Goal: Task Accomplishment & Management: Complete application form

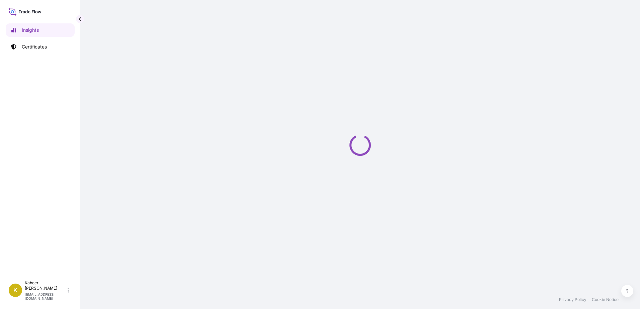
select select "2025"
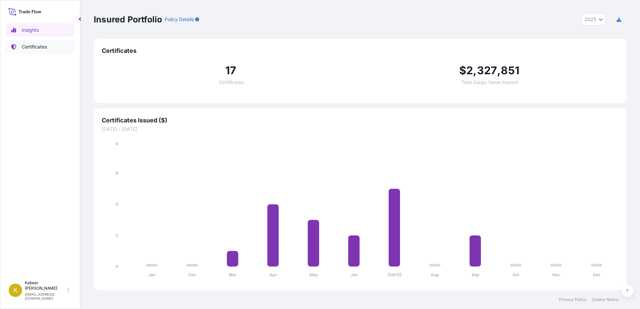
click at [30, 45] on p "Certificates" at bounding box center [34, 46] width 25 height 7
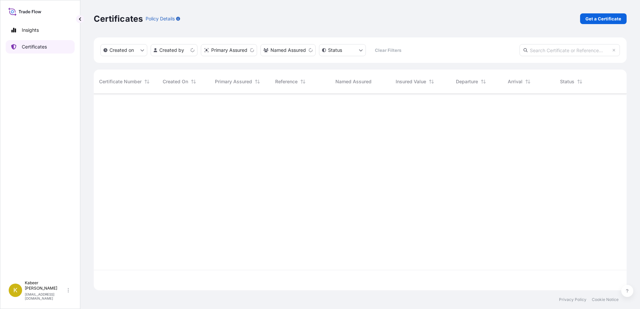
scroll to position [195, 527]
click at [604, 21] on p "Get a Certificate" at bounding box center [603, 18] width 36 height 7
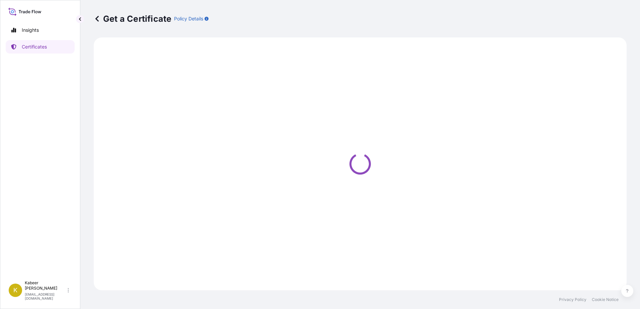
select select "Barge"
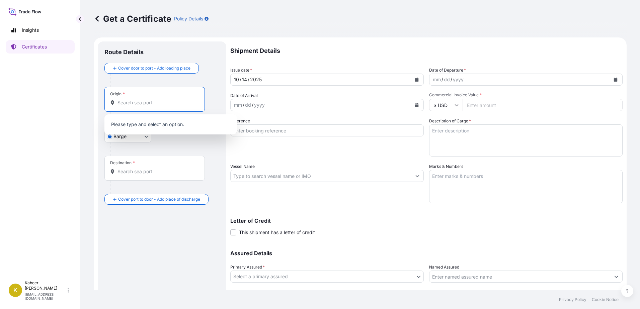
click at [137, 102] on input "Origin *" at bounding box center [156, 102] width 79 height 7
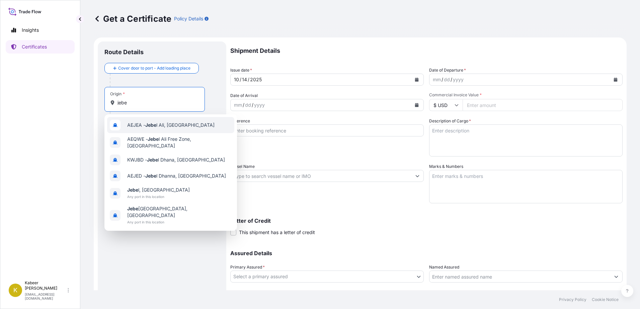
click at [138, 123] on span "AEJEA - [PERSON_NAME], [GEOGRAPHIC_DATA]" at bounding box center [170, 125] width 87 height 7
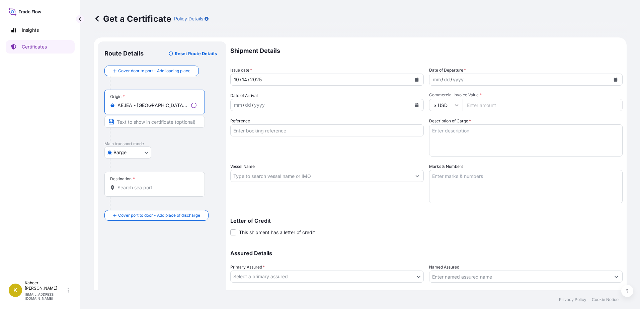
type input "AEJEA - [GEOGRAPHIC_DATA], [GEOGRAPHIC_DATA]"
click at [139, 150] on body "0 options available. 10 options available. 0 options available. 6 options avail…" at bounding box center [320, 154] width 640 height 309
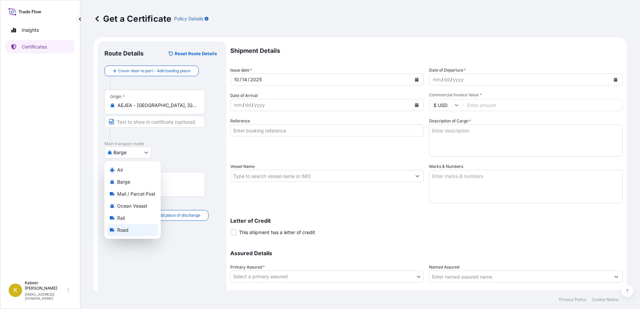
click at [126, 229] on span "Road" at bounding box center [122, 230] width 11 height 7
select select "Road"
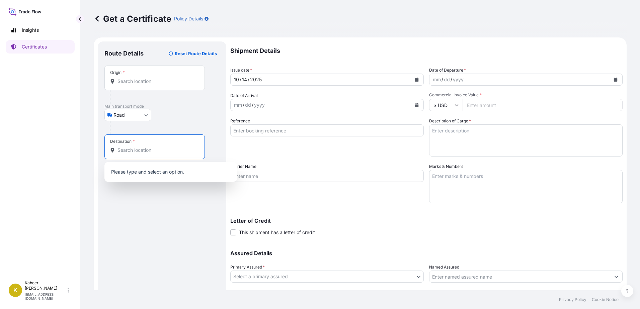
click at [130, 151] on input "Destination *" at bounding box center [156, 150] width 79 height 7
click at [131, 74] on div "Origin *" at bounding box center [154, 78] width 100 height 25
click at [131, 78] on input "Origin *" at bounding box center [156, 81] width 79 height 7
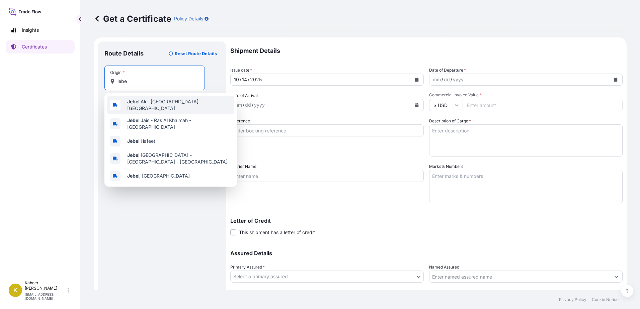
click at [134, 101] on b "Jebe" at bounding box center [132, 102] width 11 height 6
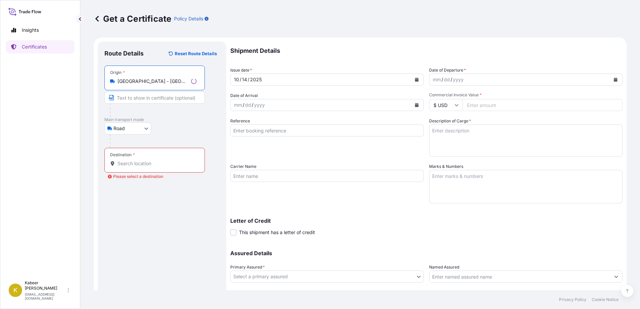
type input "[GEOGRAPHIC_DATA] - [GEOGRAPHIC_DATA] - [GEOGRAPHIC_DATA]"
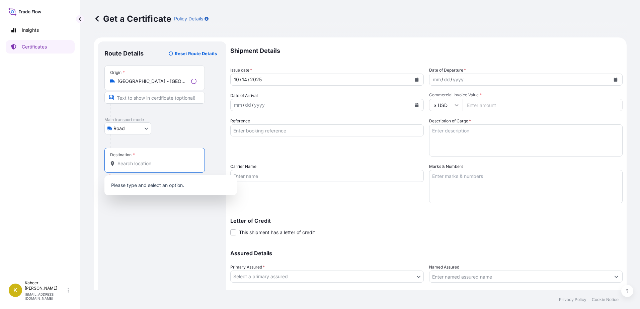
click at [118, 164] on input "Destination * Please select a destination" at bounding box center [156, 163] width 79 height 7
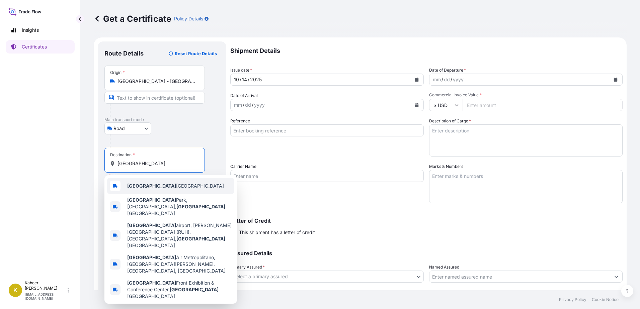
click at [138, 185] on b "[GEOGRAPHIC_DATA]" at bounding box center [151, 186] width 49 height 6
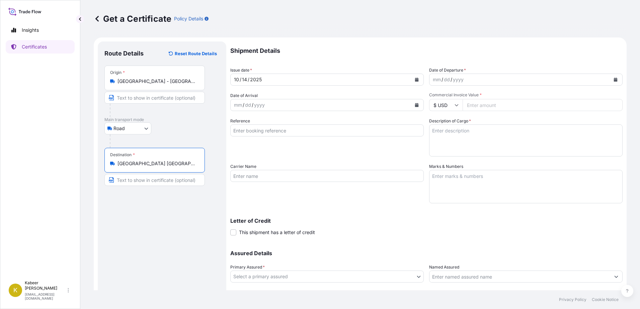
type input "[GEOGRAPHIC_DATA] [GEOGRAPHIC_DATA]"
click at [439, 106] on input "$ USD" at bounding box center [445, 105] width 33 height 12
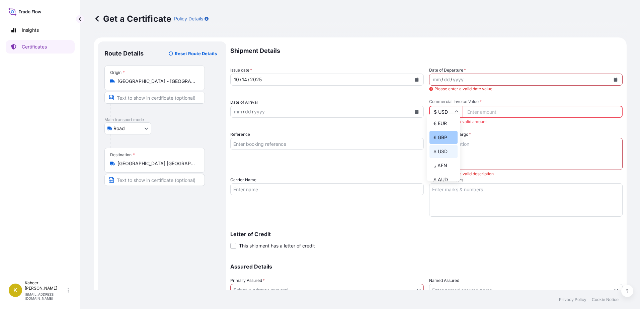
click at [441, 135] on div "£ GBP" at bounding box center [443, 137] width 28 height 13
type input "£ GBP"
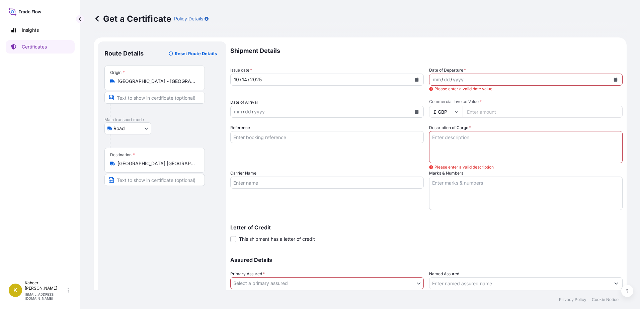
click at [450, 78] on div "/" at bounding box center [451, 80] width 2 height 8
click at [612, 78] on button "Calendar" at bounding box center [615, 79] width 11 height 11
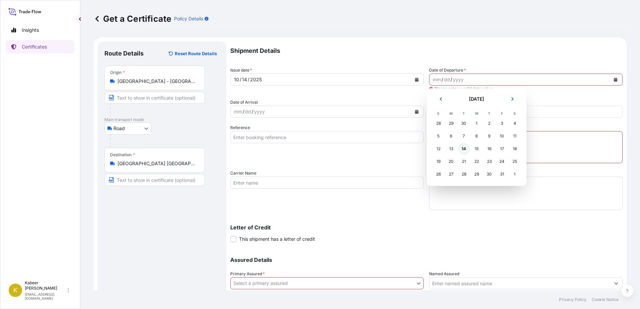
click at [468, 149] on div "14" at bounding box center [464, 149] width 12 height 12
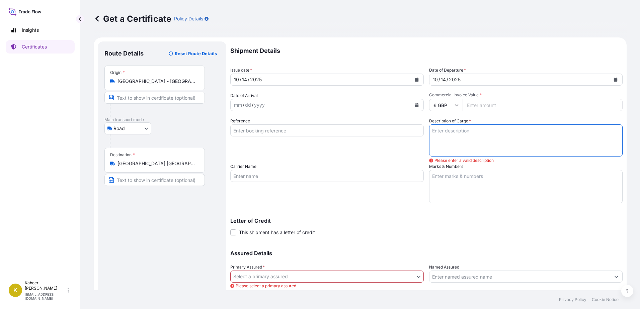
click at [454, 129] on textarea "Description of Cargo *" at bounding box center [525, 140] width 193 height 32
type textarea "VALVES"
click at [253, 176] on input "Carrier Name" at bounding box center [326, 176] width 193 height 12
click at [255, 128] on input "Reference" at bounding box center [326, 130] width 193 height 12
paste input "A1004970"
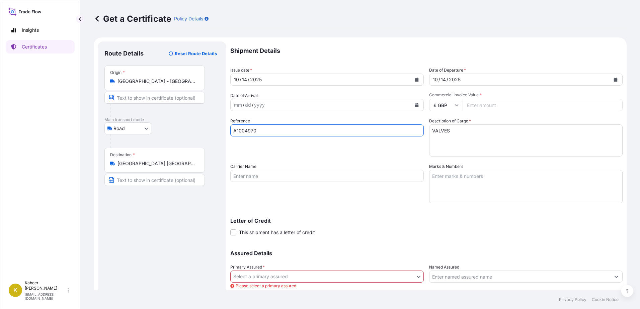
type input "A1004970"
click at [444, 180] on textarea "Marks & Numbers" at bounding box center [525, 186] width 193 height 33
paste textarea "45 CASE 18625 KG"
click at [429, 185] on textarea "45 CASE 18625 KG" at bounding box center [525, 186] width 193 height 33
click at [460, 189] on textarea "45 CASE / 18625 KG" at bounding box center [525, 186] width 193 height 33
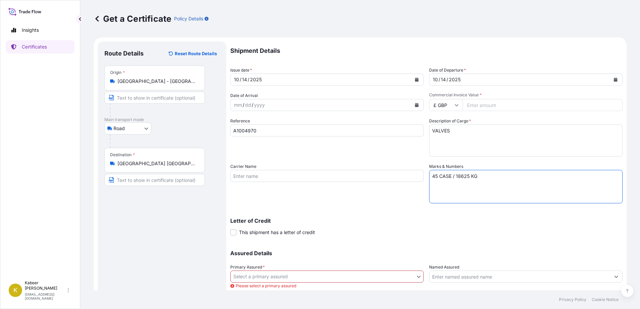
type textarea "45 CASE / 18625 KG"
click at [256, 177] on input "Carrier Name" at bounding box center [326, 176] width 193 height 12
paste input "[PERSON_NAME] ATS Road Solutions FZCO"
type input "[PERSON_NAME] ATS Road Solutions FZCO"
click at [341, 201] on div "Carrier Name [PERSON_NAME] ATS Road Solutions FZCO" at bounding box center [326, 183] width 193 height 40
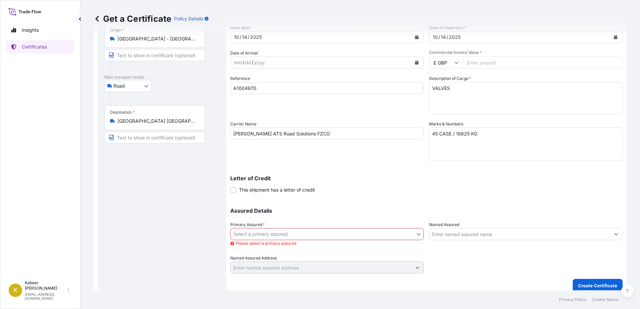
scroll to position [48, 0]
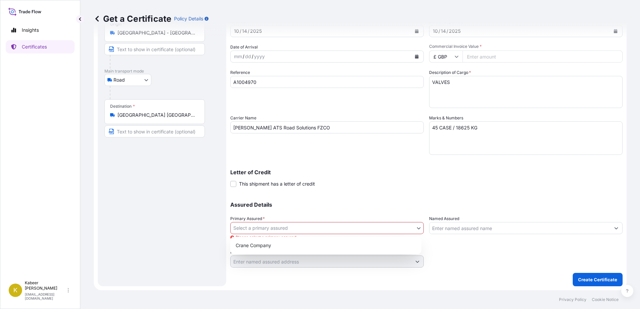
click at [399, 229] on body "Insights Certificates K [PERSON_NAME] [EMAIL_ADDRESS][DOMAIN_NAME] Get a Certif…" at bounding box center [320, 154] width 640 height 309
click at [341, 241] on div "Crane Company" at bounding box center [326, 245] width 186 height 12
select select "31482"
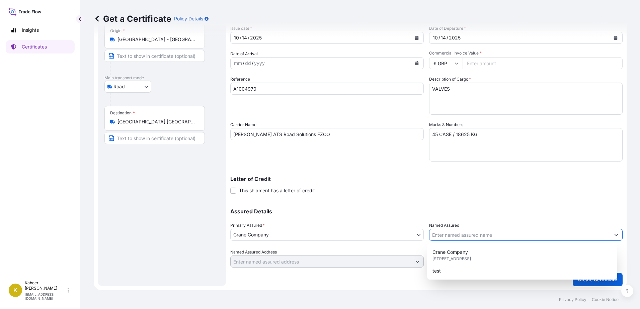
click at [471, 235] on input "Named Assured" at bounding box center [519, 235] width 181 height 12
click at [477, 210] on p "Assured Details" at bounding box center [426, 211] width 392 height 5
click at [483, 232] on input "Named Assured" at bounding box center [519, 235] width 181 height 12
click at [500, 194] on div "Shipment Details Issue date * [DATE] Date of Departure * [DATE] Date of Arrival…" at bounding box center [426, 134] width 392 height 268
click at [495, 231] on input "Named Assured" at bounding box center [519, 235] width 181 height 12
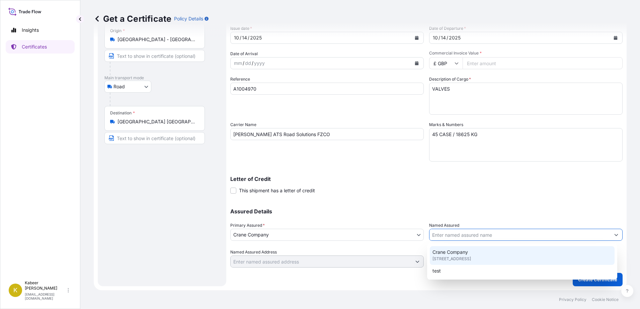
click at [455, 255] on span "Crane Company" at bounding box center [449, 252] width 35 height 7
type input "Crane Company"
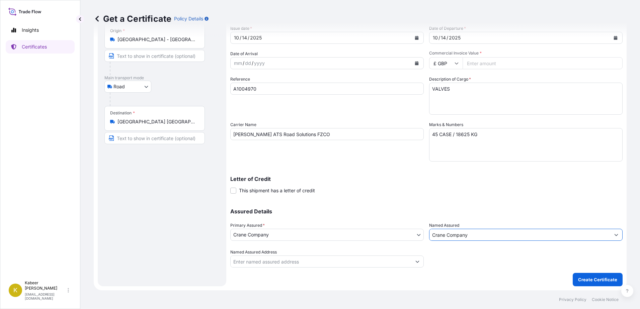
click at [495, 63] on input "Commercial Invoice Value *" at bounding box center [542, 63] width 160 height 12
paste input "80836.33"
type input "80836.33"
click at [461, 203] on div "Assured Details Primary Assured * Crane Company Crane Company Named Assured Cra…" at bounding box center [426, 234] width 392 height 67
click at [584, 280] on p "Create Certificate" at bounding box center [597, 279] width 39 height 7
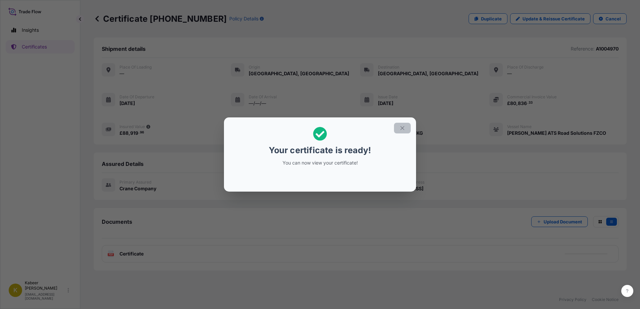
click at [404, 129] on icon "button" at bounding box center [402, 128] width 6 height 6
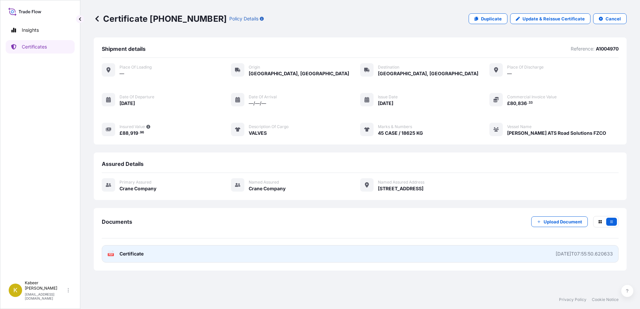
click at [121, 253] on span "Certificate" at bounding box center [131, 254] width 24 height 7
